Goal: Contribute content: Add original content to the website for others to see

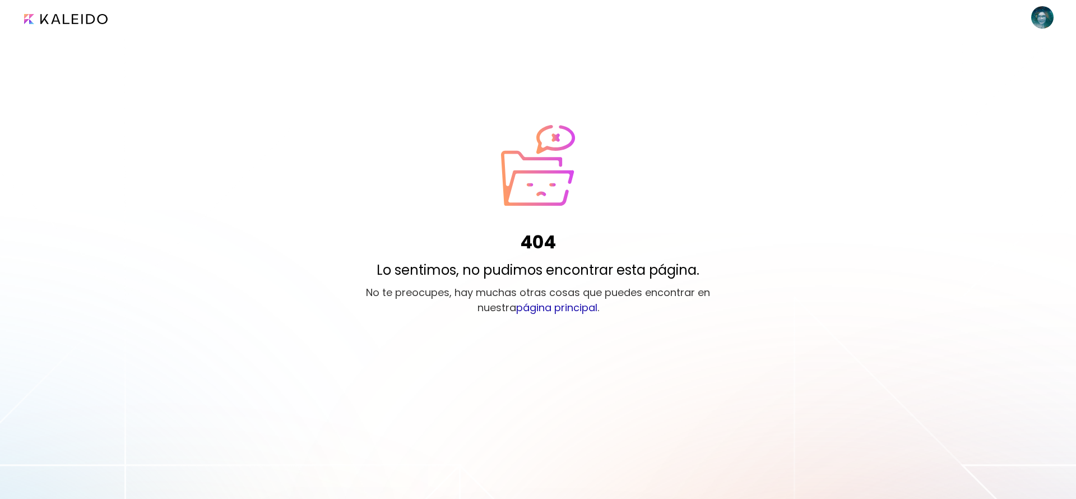
click at [561, 304] on link "página principal" at bounding box center [556, 307] width 81 height 14
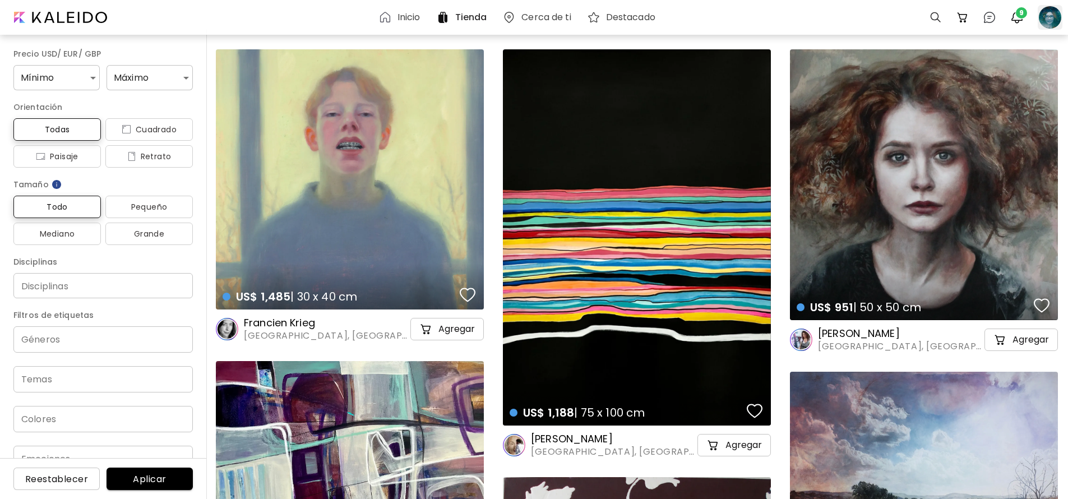
click at [1044, 22] on div at bounding box center [1049, 17] width 25 height 25
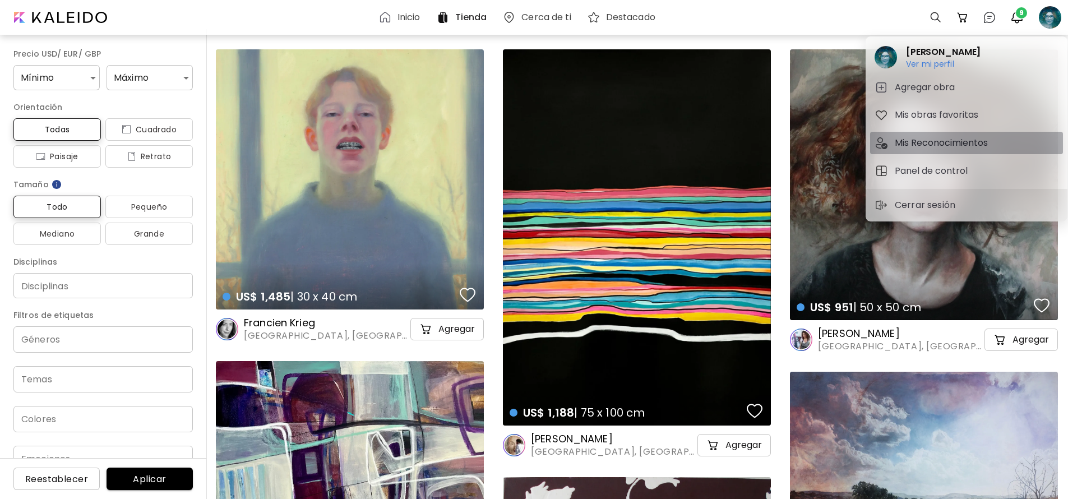
click at [909, 144] on h5 "Mis Reconocimientos" at bounding box center [942, 142] width 96 height 13
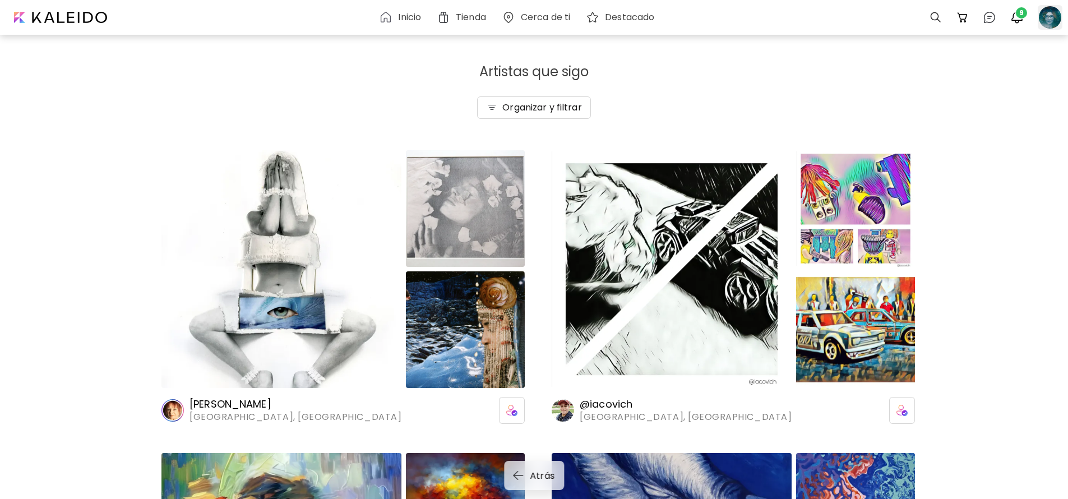
click at [1054, 18] on div at bounding box center [1049, 17] width 25 height 25
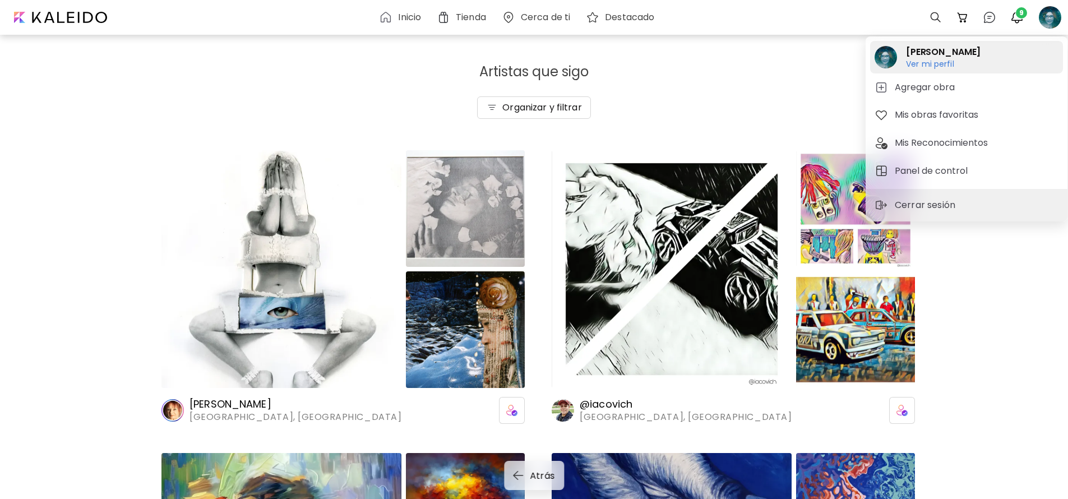
click at [919, 65] on h6 "Ver mi perfil" at bounding box center [943, 64] width 75 height 10
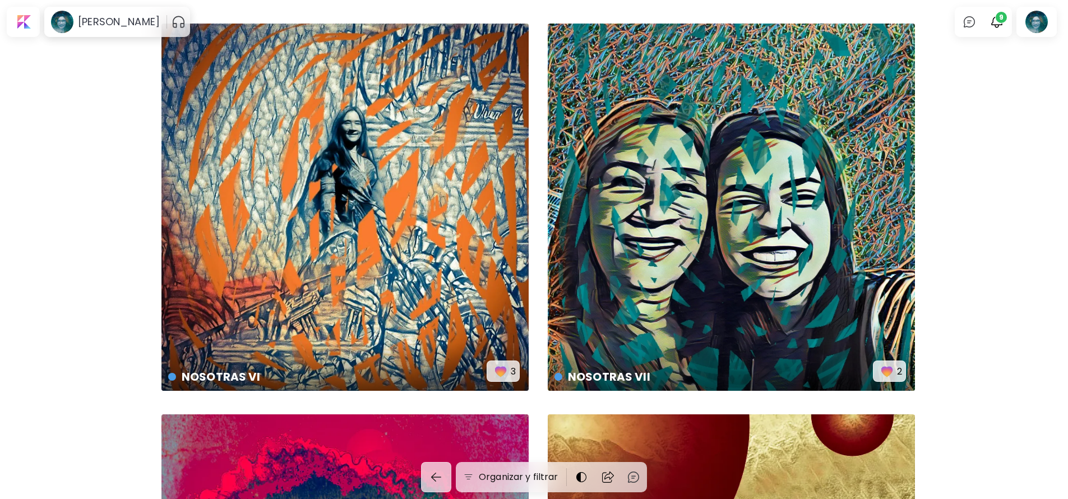
scroll to position [9, 0]
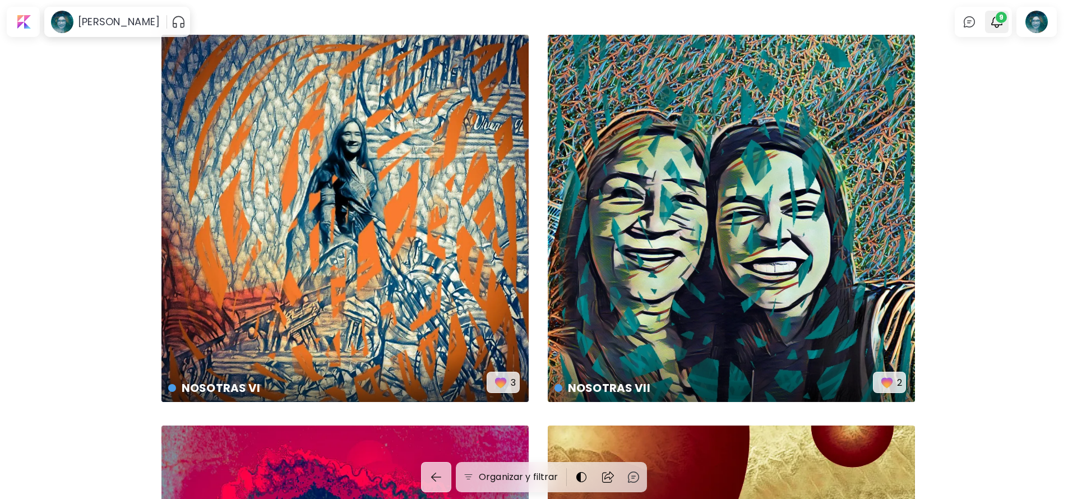
click at [1007, 18] on span "9" at bounding box center [1000, 17] width 11 height 11
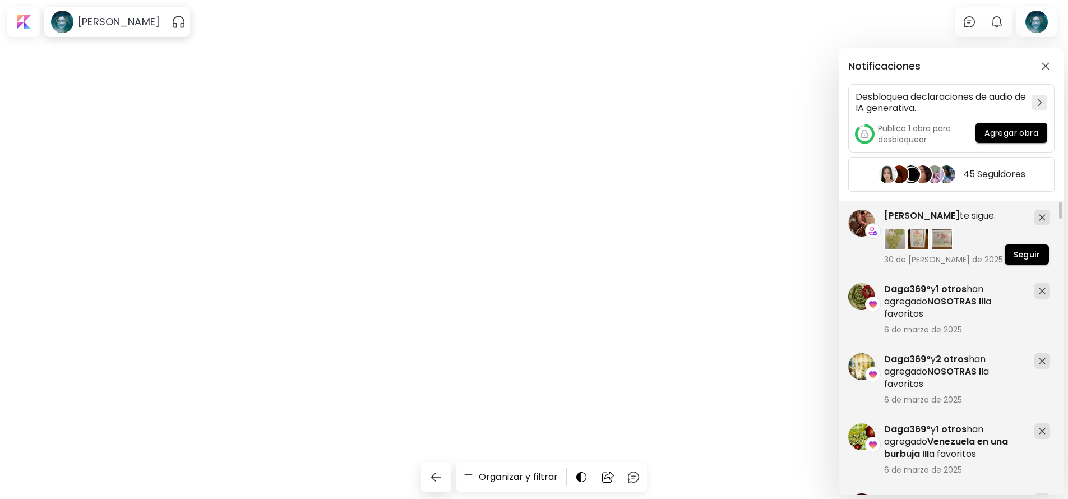
scroll to position [0, 0]
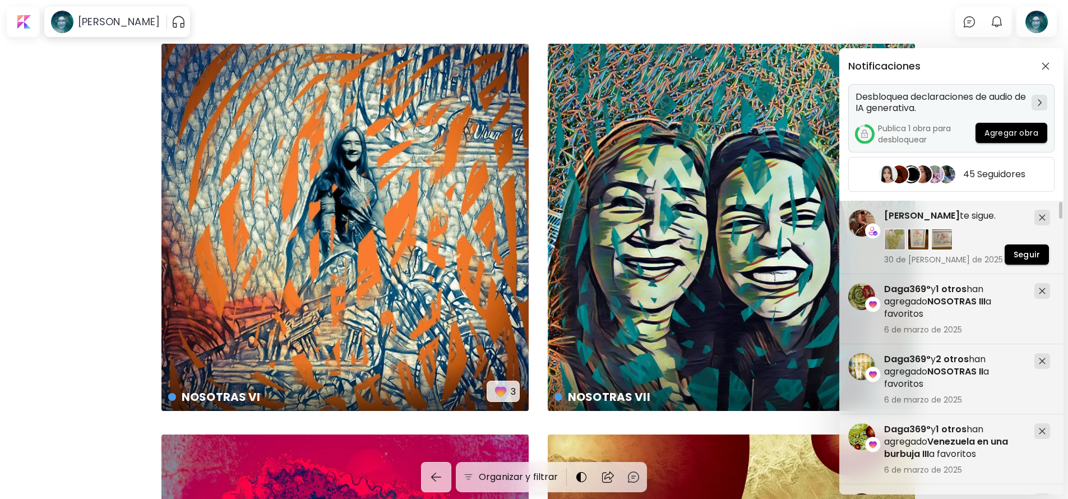
click at [997, 132] on span "Agregar obra" at bounding box center [1011, 133] width 54 height 12
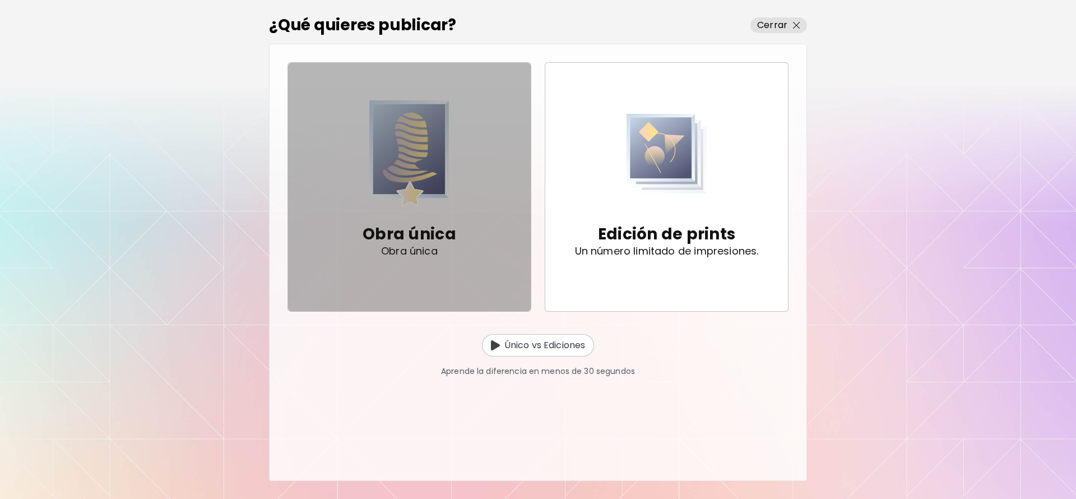
click at [405, 140] on img "button" at bounding box center [409, 153] width 80 height 106
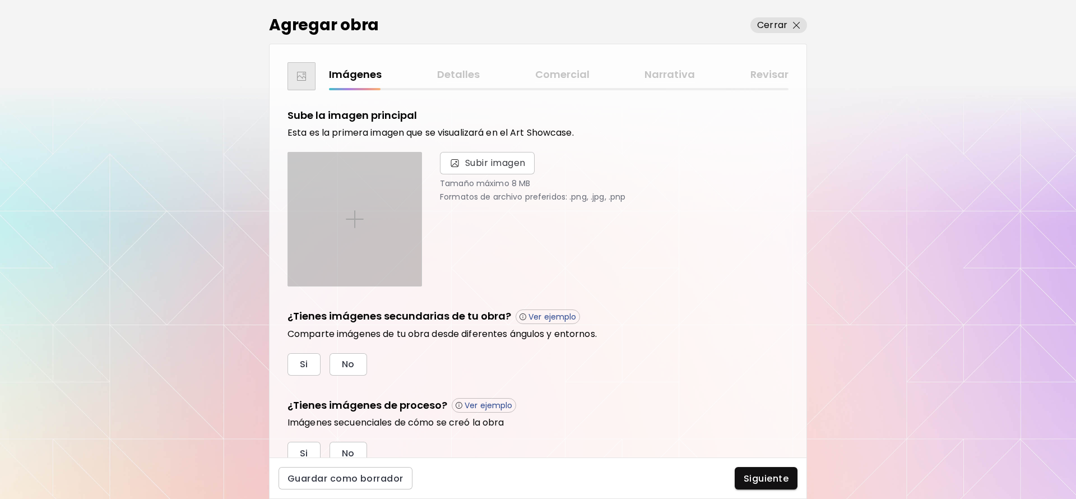
click at [361, 214] on img at bounding box center [355, 219] width 18 height 18
click at [0, 0] on input "file" at bounding box center [0, 0] width 0 height 0
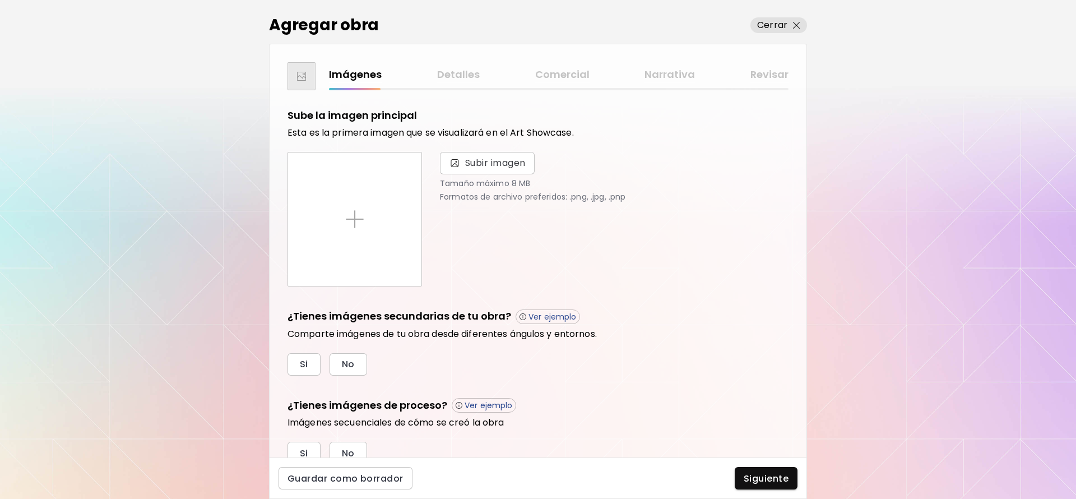
click at [168, 174] on div "Agregar obra Cerrar Imágenes Detalles Comercial Narrativa Revisar Sube la image…" at bounding box center [538, 249] width 1076 height 499
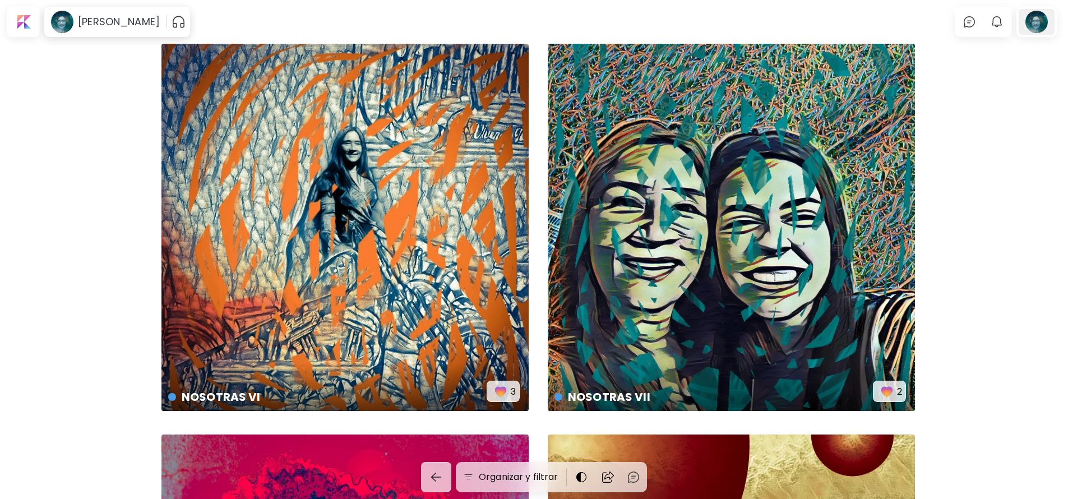
click at [1040, 18] on div at bounding box center [1036, 22] width 36 height 26
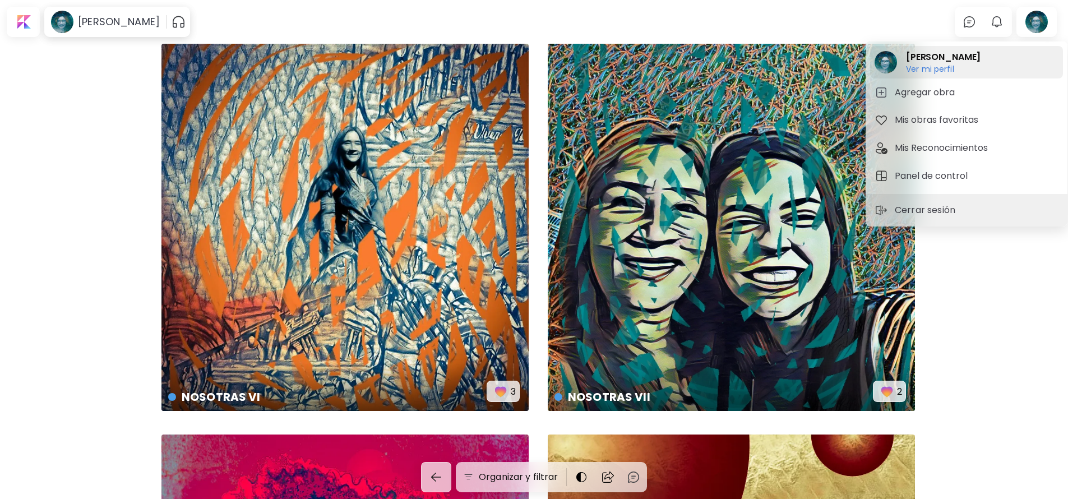
click at [924, 68] on h6 "Ver mi perfil" at bounding box center [943, 69] width 75 height 10
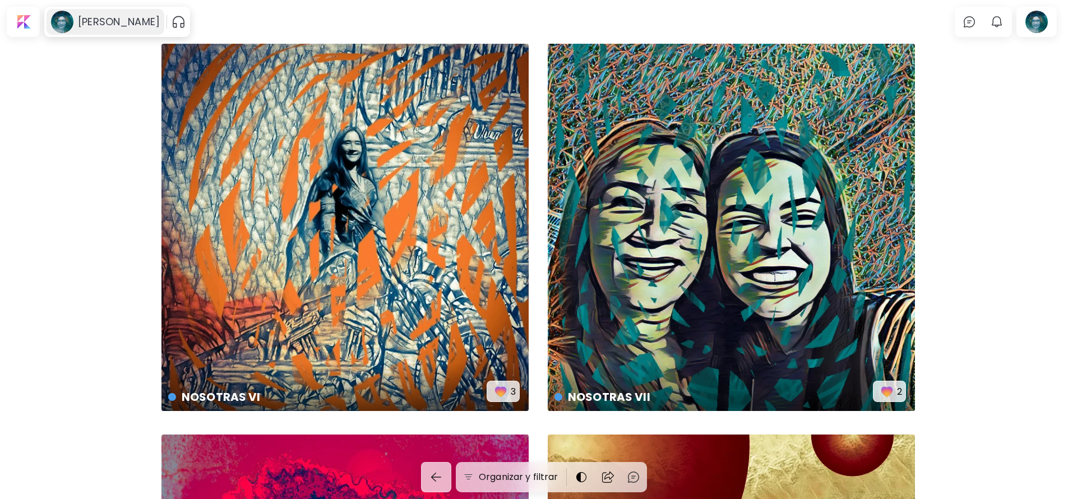
click at [68, 22] on image at bounding box center [62, 22] width 22 height 22
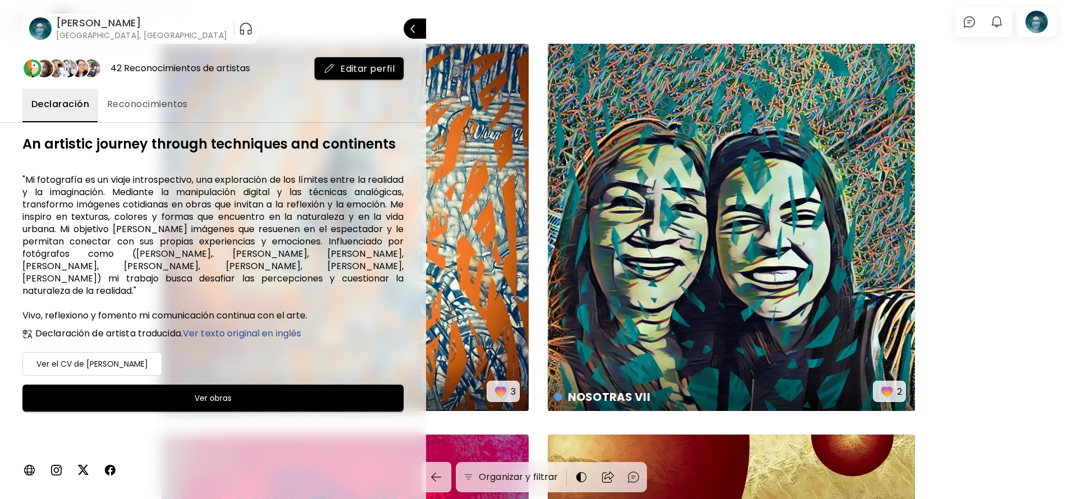
click at [1008, 105] on div at bounding box center [534, 249] width 1068 height 499
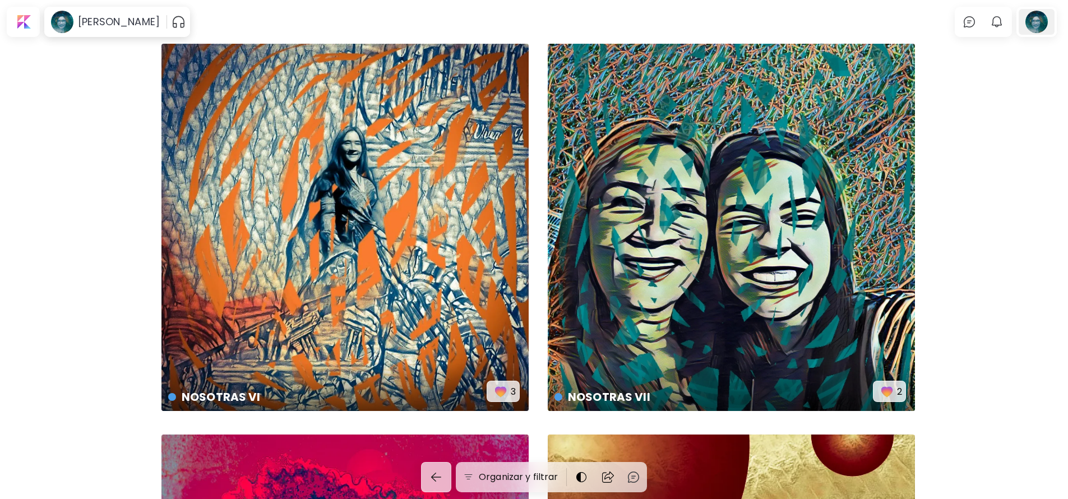
click at [1040, 27] on div at bounding box center [1036, 22] width 36 height 26
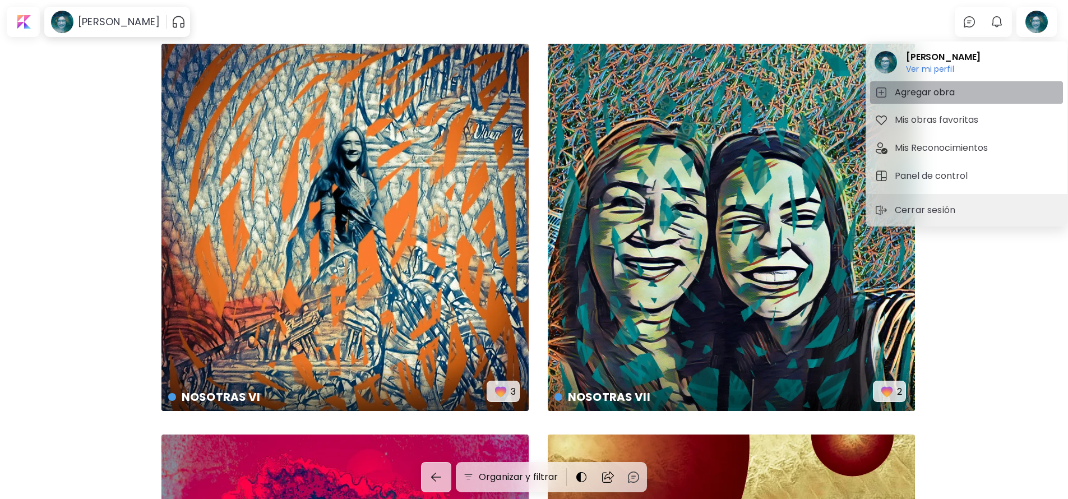
click at [928, 86] on h5 "Agregar obra" at bounding box center [925, 92] width 63 height 13
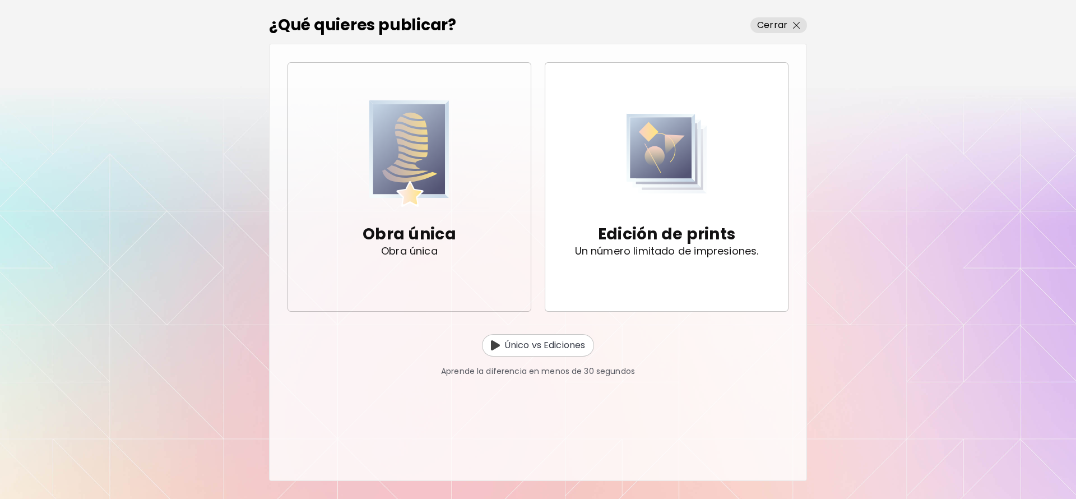
click at [404, 137] on img "button" at bounding box center [409, 153] width 80 height 106
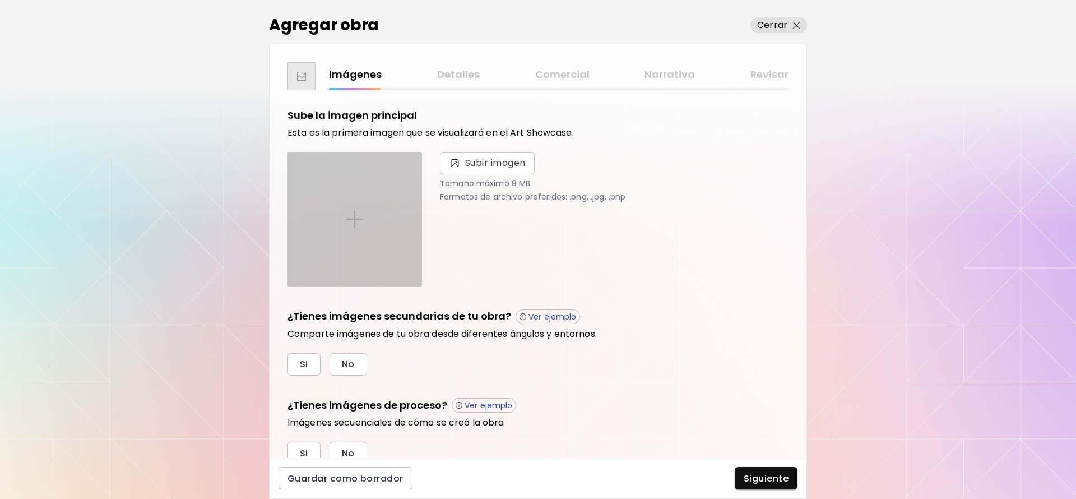
click at [364, 217] on div at bounding box center [354, 218] width 133 height 133
click at [0, 0] on input "file" at bounding box center [0, 0] width 0 height 0
